Goal: Transaction & Acquisition: Purchase product/service

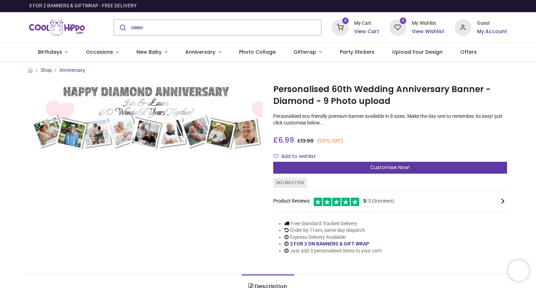
click at [395, 164] on span "Customise Now!" at bounding box center [389, 167] width 39 height 7
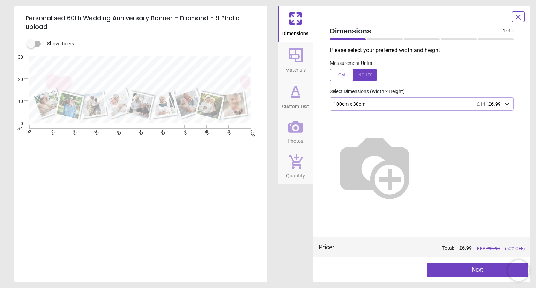
click at [478, 269] on button "Next" at bounding box center [477, 270] width 100 height 14
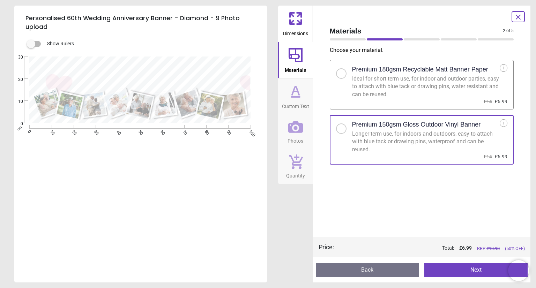
click at [482, 268] on button "Next" at bounding box center [475, 270] width 103 height 14
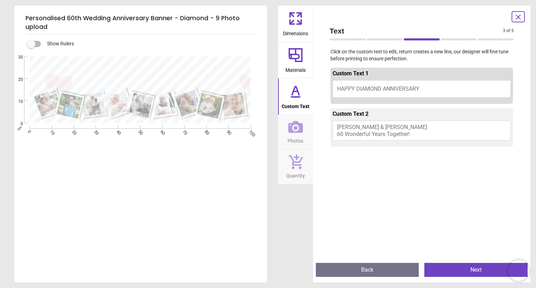
click at [364, 128] on span "Ian & Laura 60 Wonderful Years Together!" at bounding box center [382, 130] width 90 height 13
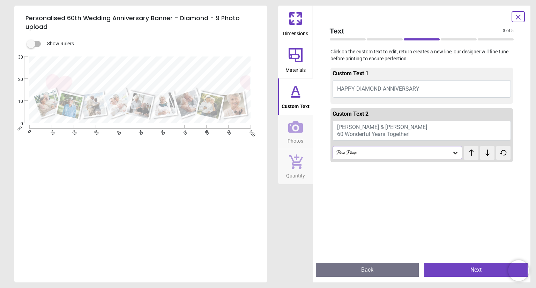
click at [371, 124] on button "Ian & Laura 60 Wonderful Years Together!" at bounding box center [421, 131] width 179 height 20
click at [368, 127] on button "Ian & Laura 60 Wonderful Years Together!" at bounding box center [421, 131] width 179 height 20
type textarea "**********"
click at [452, 151] on icon at bounding box center [455, 152] width 7 height 7
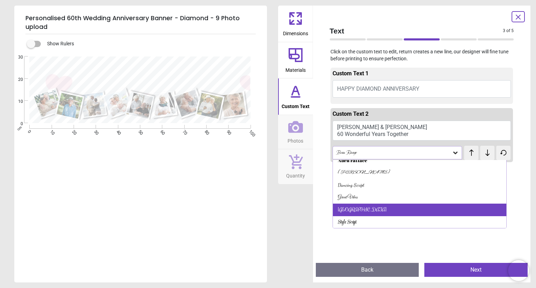
scroll to position [0, 0]
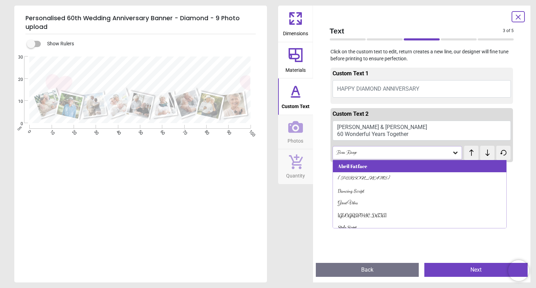
click at [364, 168] on div "Abril Fatface" at bounding box center [352, 166] width 29 height 7
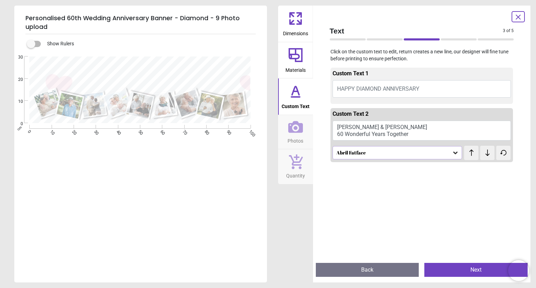
scroll to position [1, 0]
click at [453, 153] on icon at bounding box center [455, 153] width 4 height 2
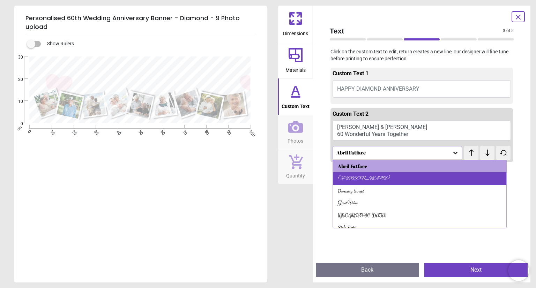
click at [371, 176] on div "Alex Brush" at bounding box center [419, 178] width 173 height 13
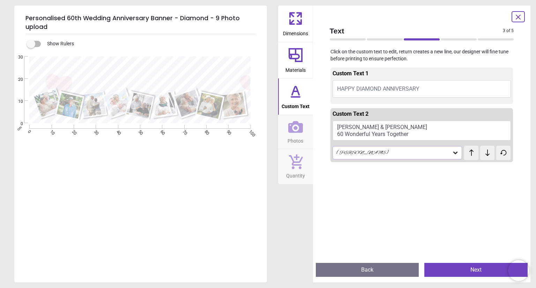
click at [452, 152] on icon at bounding box center [455, 152] width 7 height 7
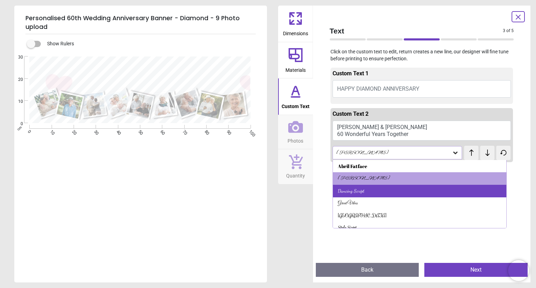
click at [379, 185] on div "Dancing Script" at bounding box center [419, 191] width 173 height 13
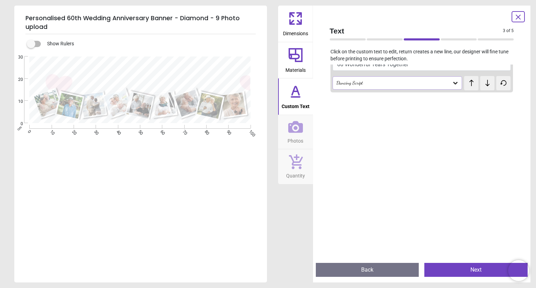
scroll to position [0, 0]
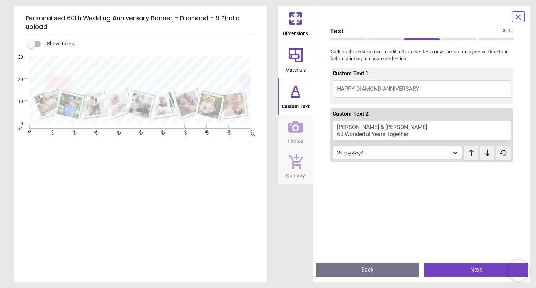
click at [456, 267] on button "Next" at bounding box center [475, 270] width 103 height 14
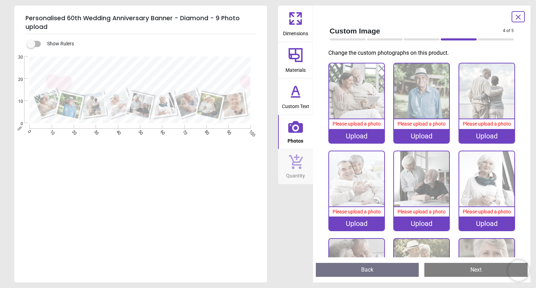
click at [355, 107] on img at bounding box center [356, 90] width 55 height 55
click at [358, 89] on img at bounding box center [356, 90] width 55 height 55
click at [358, 131] on div "Upload" at bounding box center [356, 136] width 55 height 14
click at [358, 97] on img at bounding box center [356, 90] width 55 height 55
click at [347, 103] on img at bounding box center [356, 90] width 55 height 55
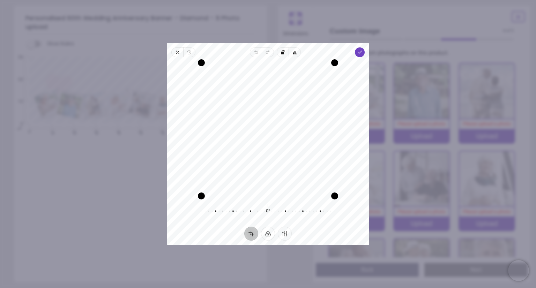
click at [421, 105] on img at bounding box center [421, 90] width 55 height 55
click at [175, 52] on icon "button" at bounding box center [178, 53] width 6 height 6
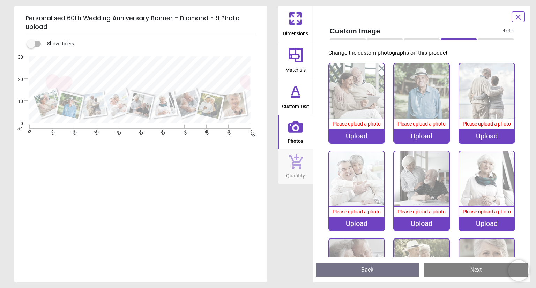
click at [358, 98] on img at bounding box center [356, 90] width 55 height 55
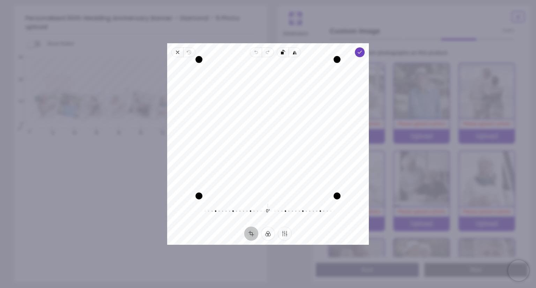
drag, startPoint x: 287, startPoint y: 62, endPoint x: 286, endPoint y: 34, distance: 27.5
click at [286, 150] on div "× Trustpilot Product Reviews 5 /5 ( 3 reviews) Gillian askins Excellent product…" at bounding box center [390, 172] width 234 height 44
click at [360, 52] on icon "button" at bounding box center [360, 53] width 6 height 6
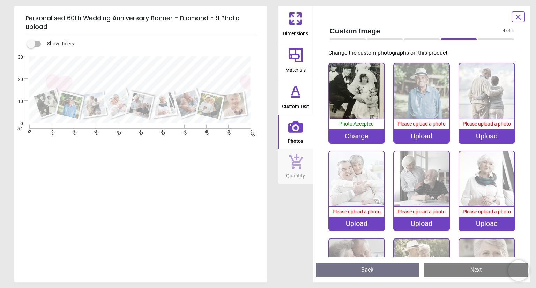
click at [367, 134] on div "Change" at bounding box center [356, 136] width 55 height 14
click at [360, 134] on div "Change" at bounding box center [356, 136] width 55 height 14
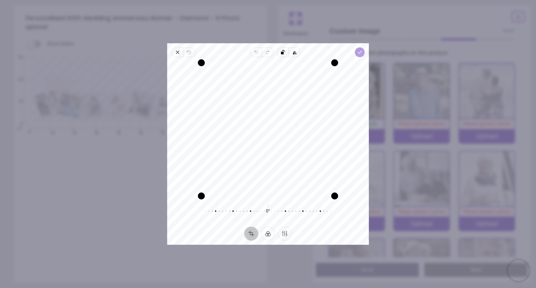
click at [360, 52] on polyline "button" at bounding box center [360, 52] width 4 height 2
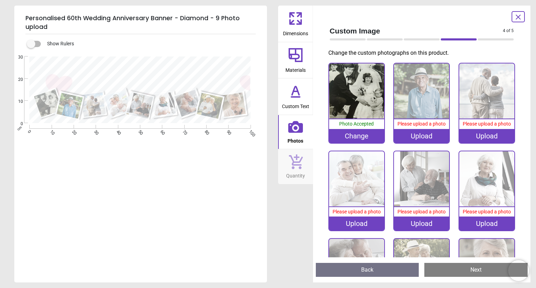
click at [422, 100] on img at bounding box center [421, 90] width 55 height 55
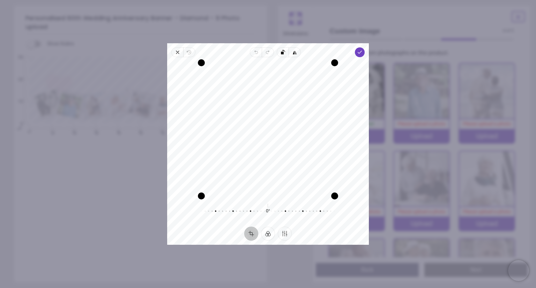
scroll to position [1, 0]
click at [358, 53] on polyline "button" at bounding box center [360, 52] width 4 height 2
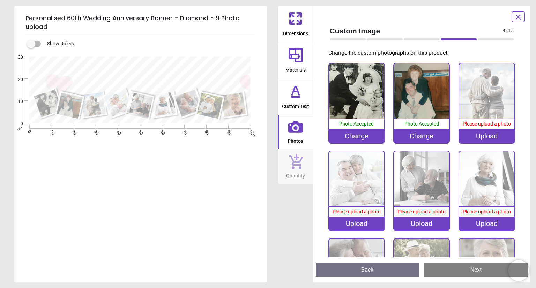
click at [481, 96] on img at bounding box center [486, 90] width 55 height 55
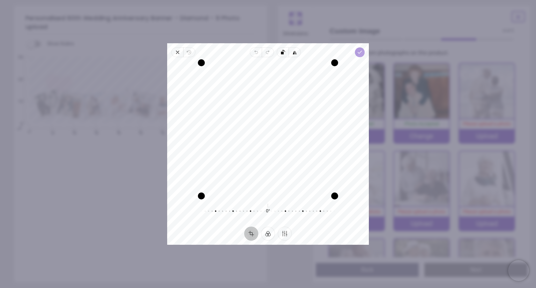
click at [356, 49] on span "Done" at bounding box center [360, 52] width 10 height 10
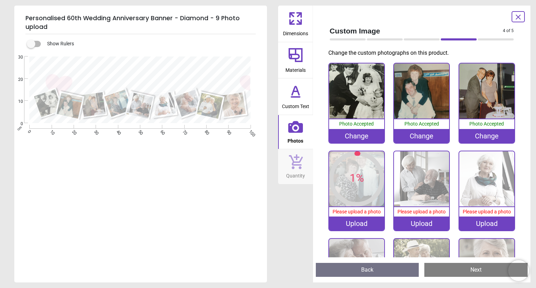
scroll to position [1, 0]
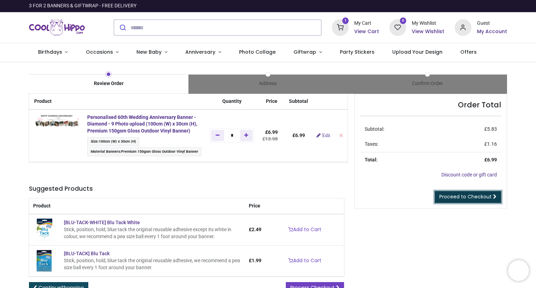
click at [478, 196] on span "Proceed to Checkout" at bounding box center [465, 196] width 52 height 7
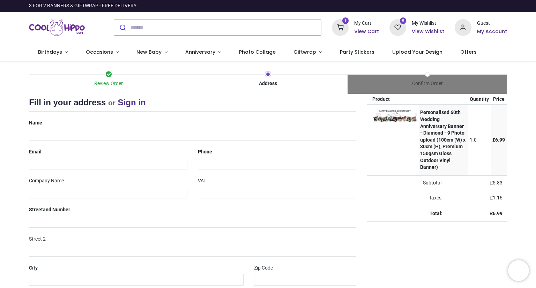
select select "***"
click at [103, 131] on input "text" at bounding box center [192, 135] width 327 height 12
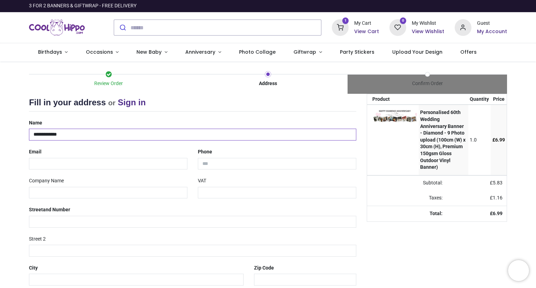
type input "**********"
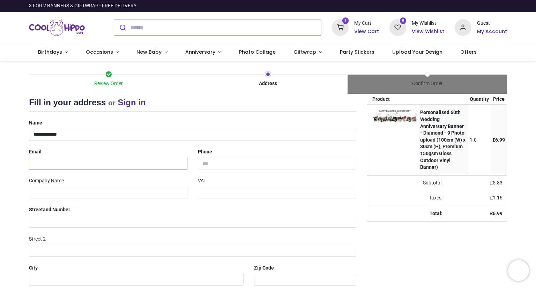
click at [113, 164] on input "email" at bounding box center [108, 164] width 158 height 12
type input "**********"
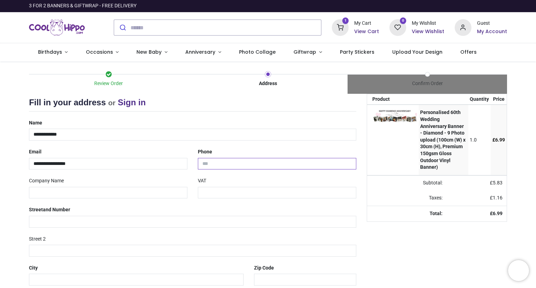
click at [238, 160] on input "tel" at bounding box center [277, 164] width 158 height 12
type input "**********"
click at [115, 220] on input "text" at bounding box center [192, 222] width 327 height 12
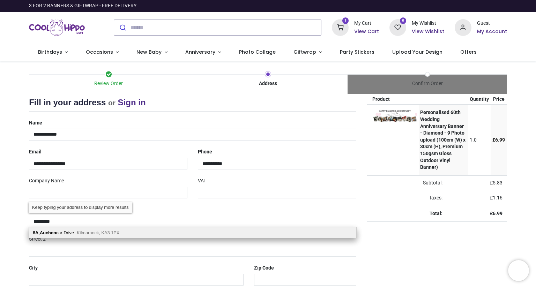
click at [124, 230] on div "8A , Auchen car Drive Kilmarnock, KA3 1PX" at bounding box center [192, 232] width 327 height 10
type input "**********"
type input "*******"
select select "***"
type input "**********"
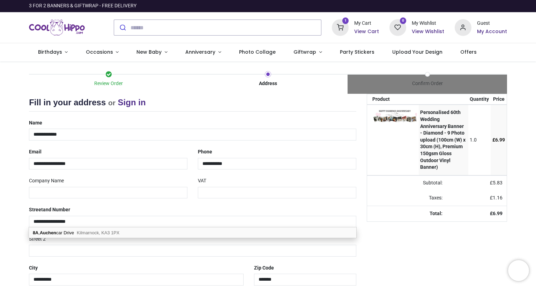
click at [402, 251] on div "Your order: £ 6.99 Product Quantity Price Personalised 60th Wedding Anniversary…" at bounding box center [436, 222] width 151 height 257
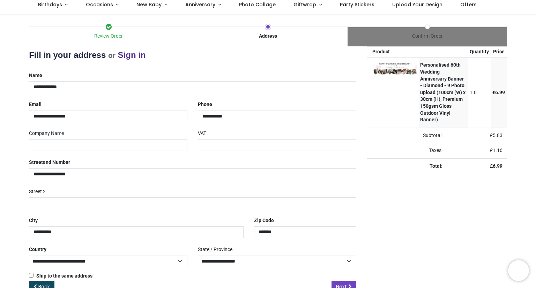
scroll to position [65, 0]
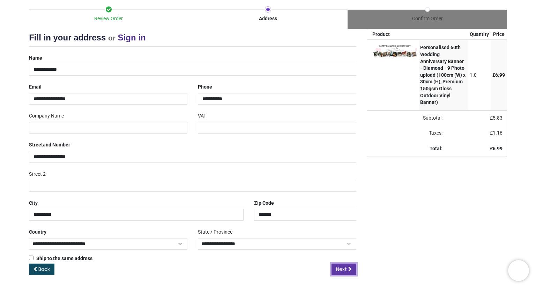
click at [344, 267] on span "Next" at bounding box center [341, 269] width 11 height 7
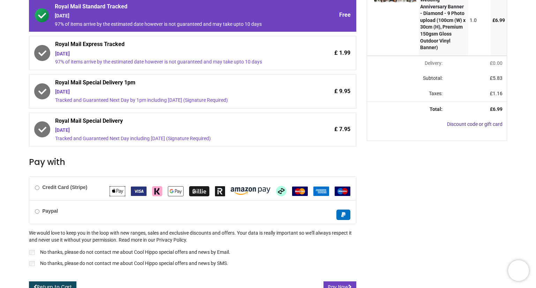
scroll to position [127, 0]
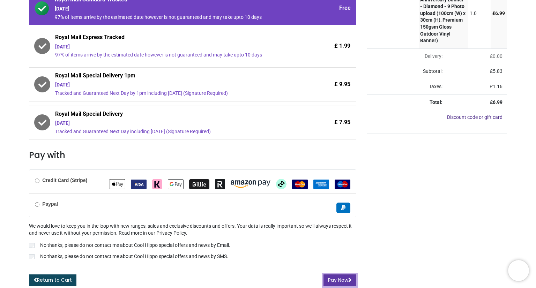
click at [336, 280] on button "Pay Now" at bounding box center [339, 280] width 33 height 12
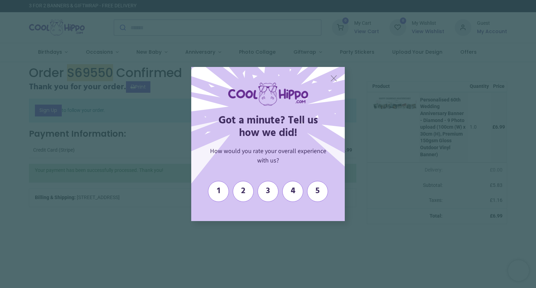
click at [333, 78] on span "X" at bounding box center [333, 78] width 7 height 10
